Goal: Information Seeking & Learning: Learn about a topic

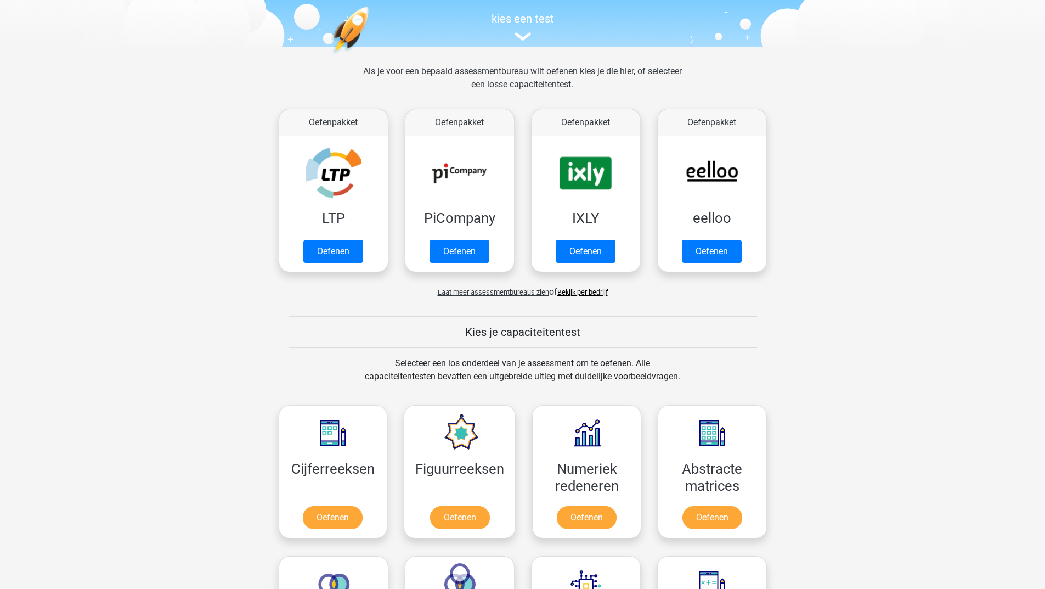
scroll to position [165, 0]
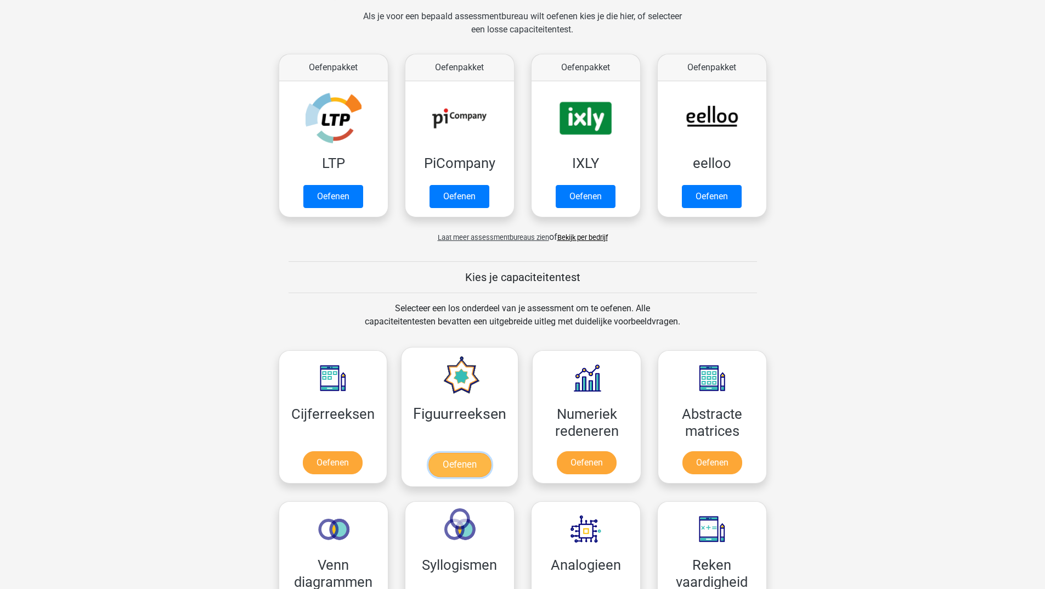
click at [464, 461] on link "Oefenen" at bounding box center [459, 465] width 63 height 24
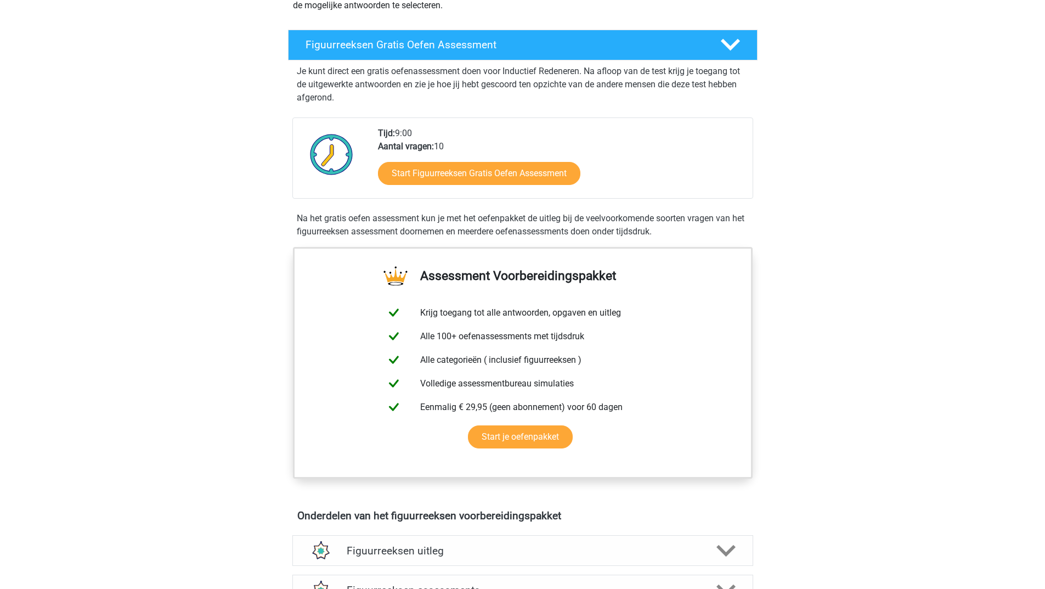
scroll to position [55, 0]
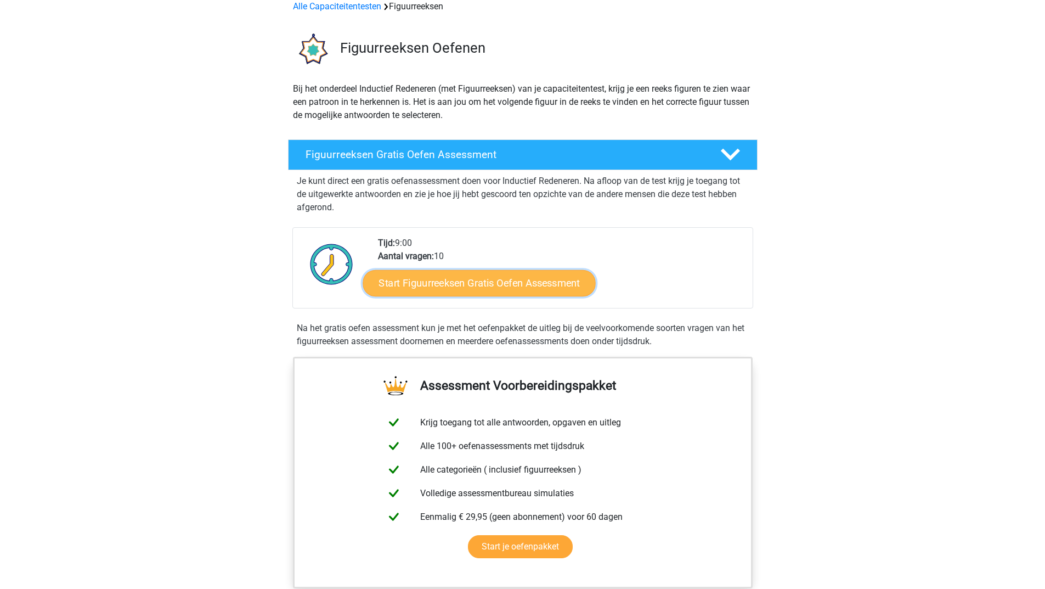
click at [473, 280] on link "Start Figuurreeksen Gratis Oefen Assessment" at bounding box center [479, 282] width 233 height 26
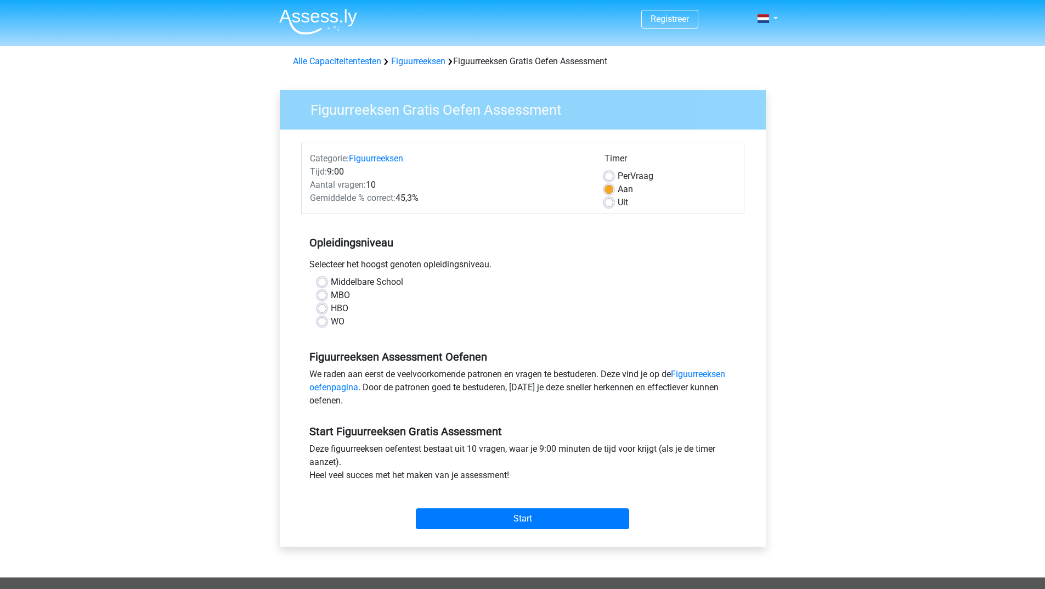
click at [331, 307] on label "HBO" at bounding box center [340, 308] width 18 height 13
click at [319, 307] on input "HBO" at bounding box center [322, 307] width 9 height 11
radio input "true"
click at [618, 198] on label "Uit" at bounding box center [623, 202] width 10 height 13
click at [609, 198] on input "Uit" at bounding box center [608, 201] width 9 height 11
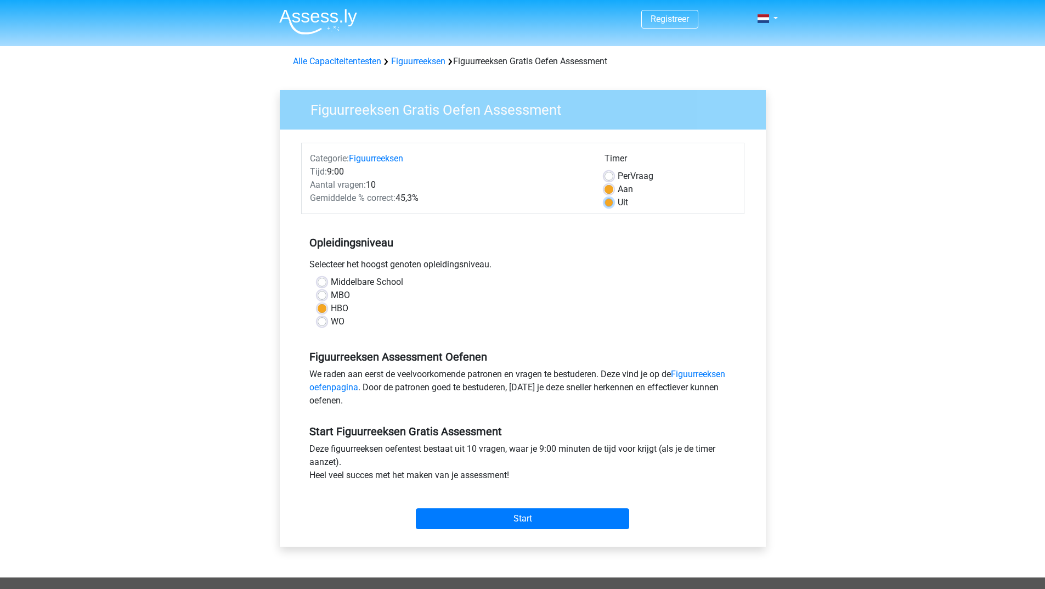
radio input "true"
click at [526, 516] on input "Start" at bounding box center [522, 518] width 213 height 21
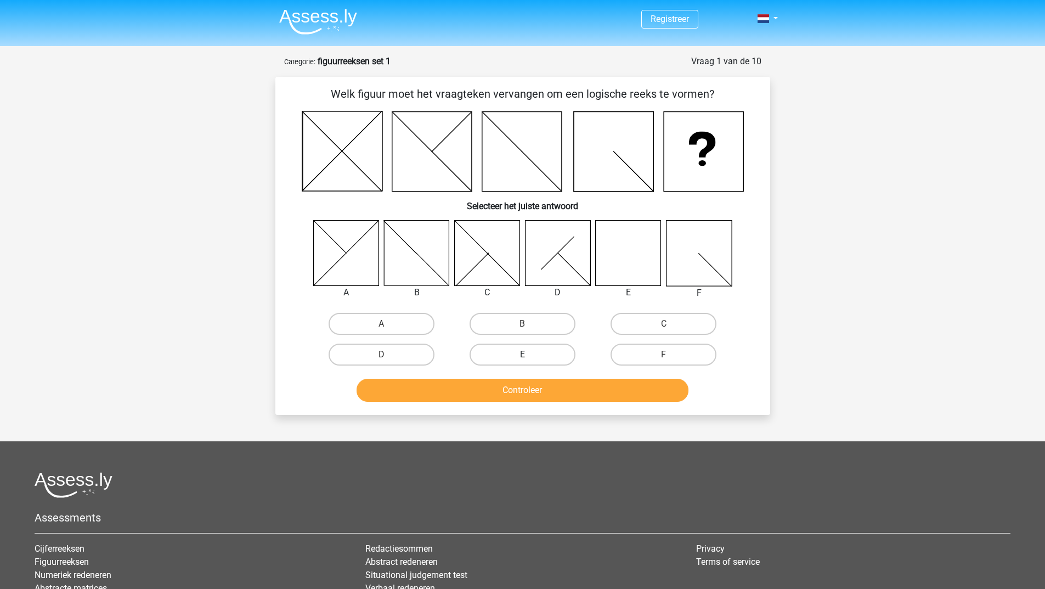
click at [544, 352] on label "E" at bounding box center [523, 354] width 106 height 22
click at [529, 354] on input "E" at bounding box center [525, 357] width 7 height 7
radio input "true"
click at [518, 392] on button "Controleer" at bounding box center [523, 389] width 332 height 23
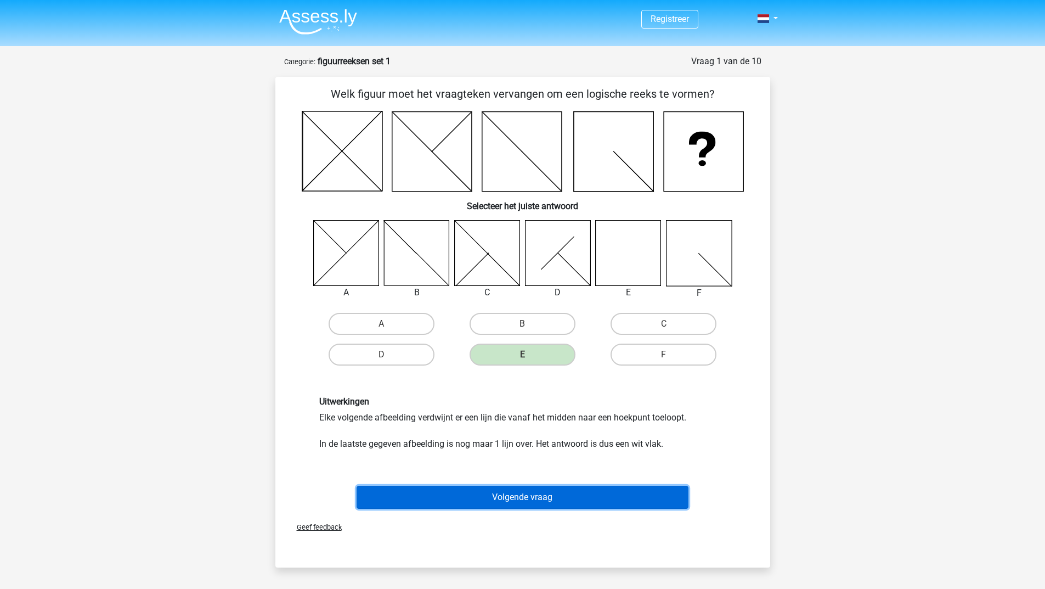
click at [529, 496] on button "Volgende vraag" at bounding box center [523, 496] width 332 height 23
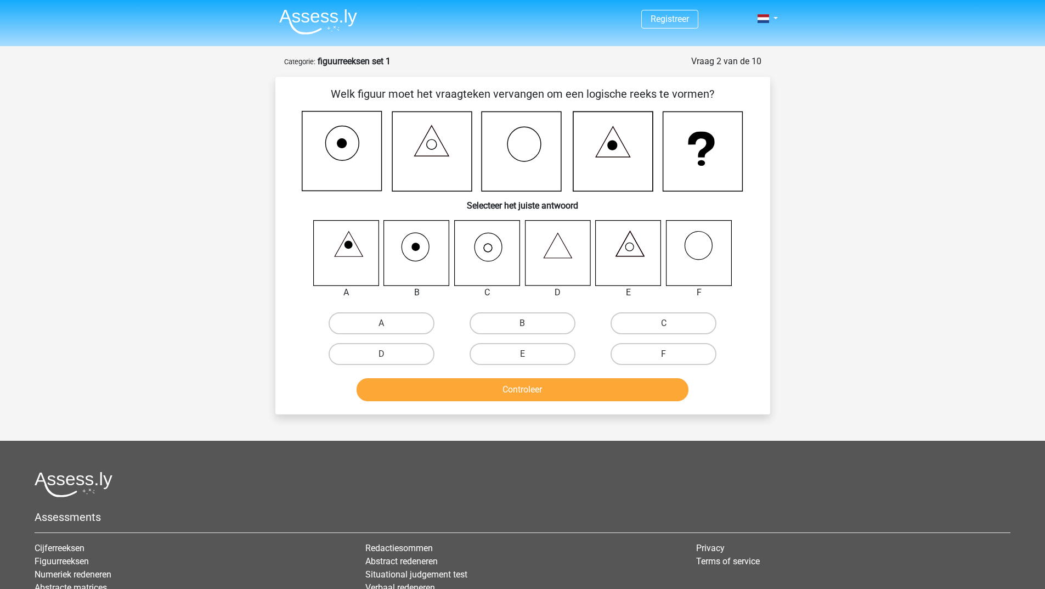
scroll to position [55, 0]
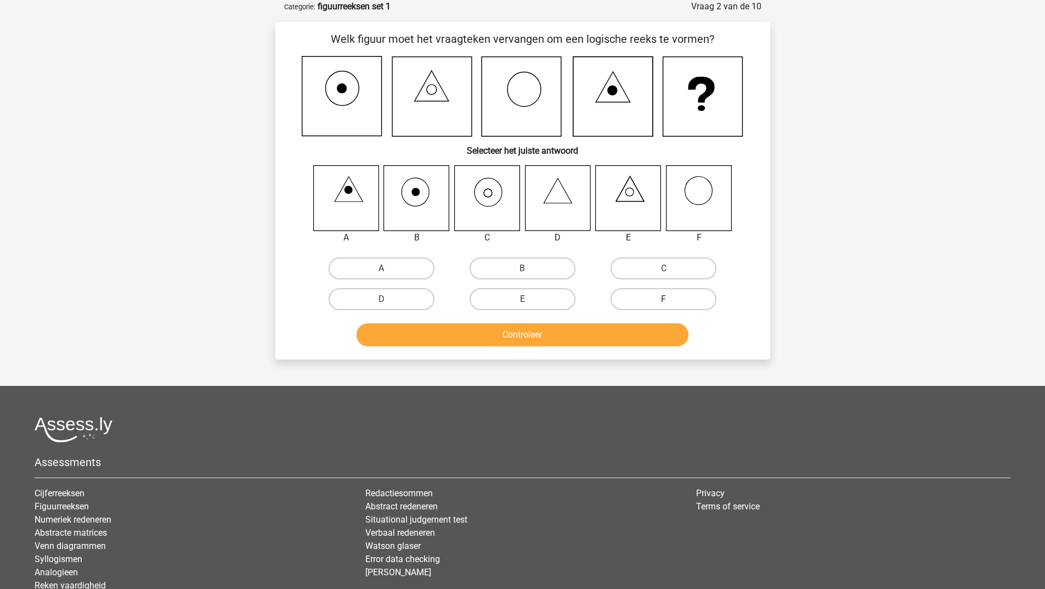
click at [677, 303] on label "F" at bounding box center [664, 299] width 106 height 22
click at [671, 303] on input "F" at bounding box center [667, 302] width 7 height 7
radio input "true"
click at [677, 303] on label "F" at bounding box center [664, 299] width 106 height 22
click at [671, 303] on input "F" at bounding box center [667, 302] width 7 height 7
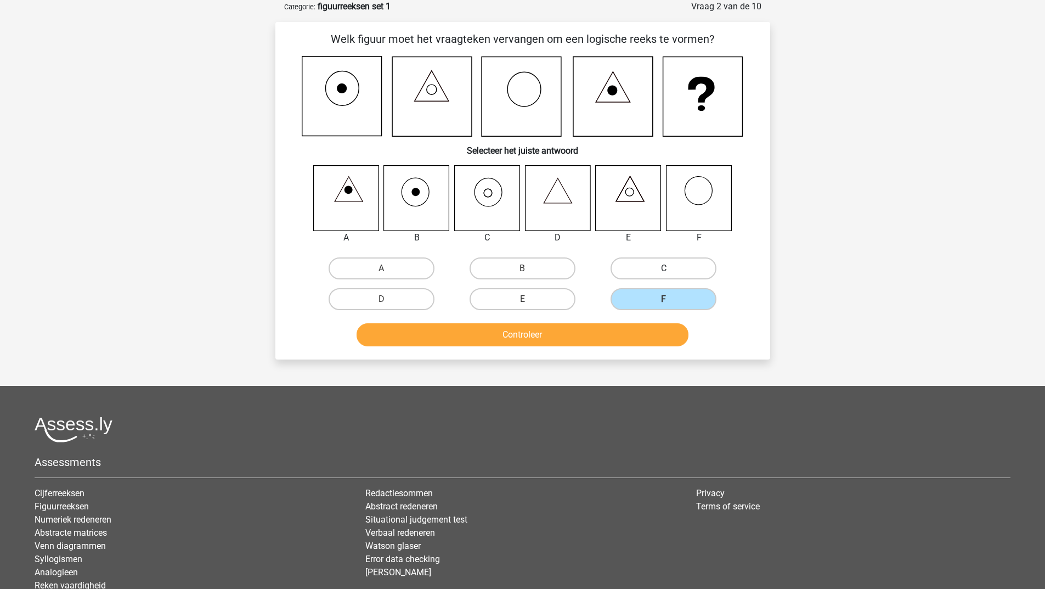
click at [698, 262] on label "C" at bounding box center [664, 268] width 106 height 22
click at [671, 268] on input "C" at bounding box center [667, 271] width 7 height 7
radio input "true"
click at [614, 331] on button "Controleer" at bounding box center [523, 334] width 332 height 23
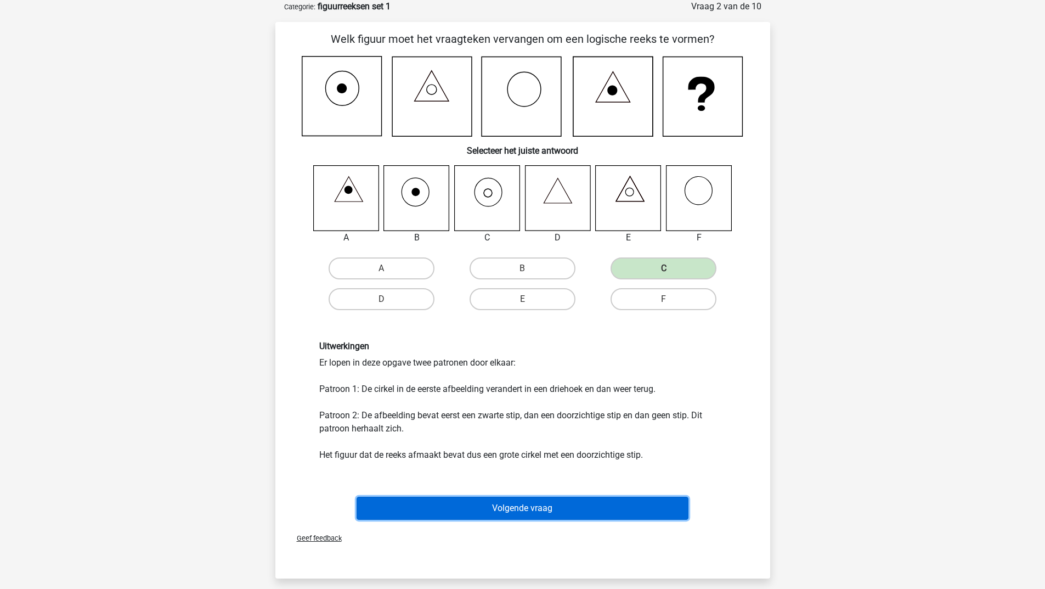
click at [581, 506] on button "Volgende vraag" at bounding box center [523, 507] width 332 height 23
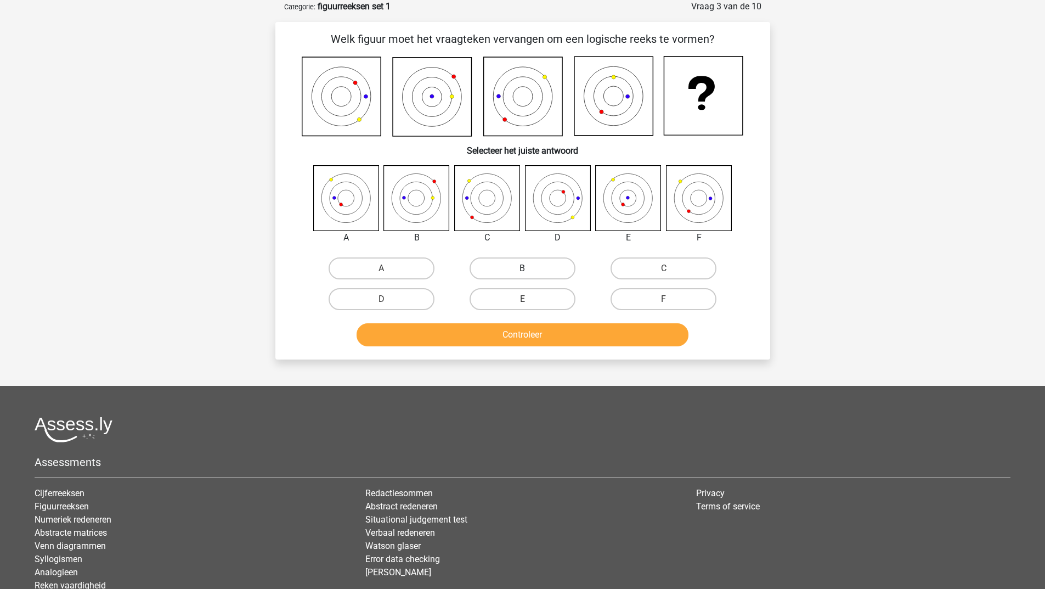
click at [532, 260] on label "B" at bounding box center [523, 268] width 106 height 22
click at [529, 268] on input "B" at bounding box center [525, 271] width 7 height 7
radio input "true"
click at [550, 337] on button "Controleer" at bounding box center [523, 334] width 332 height 23
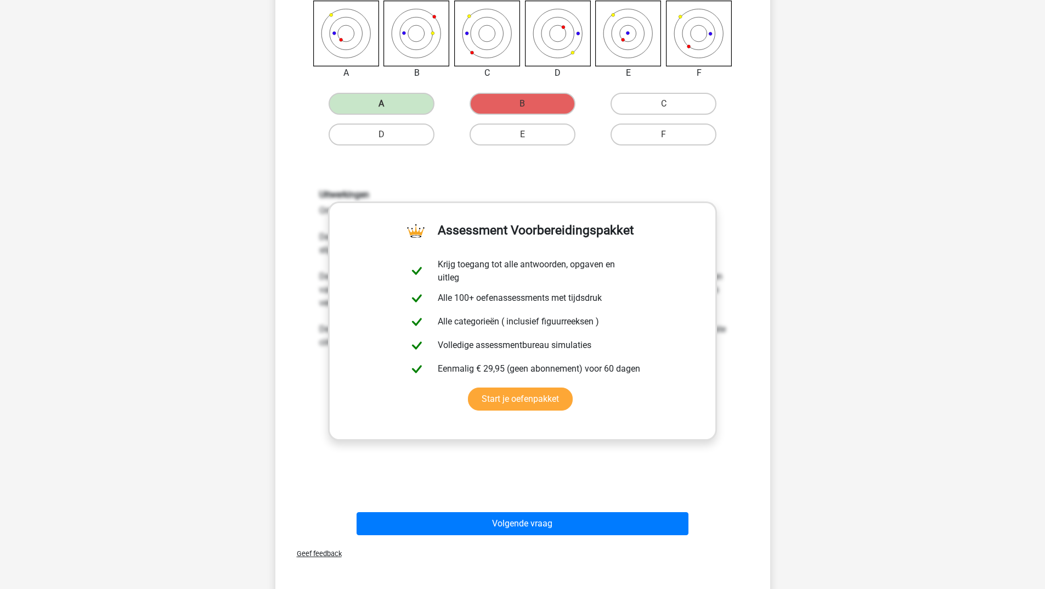
scroll to position [439, 0]
